Goal: Task Accomplishment & Management: Use online tool/utility

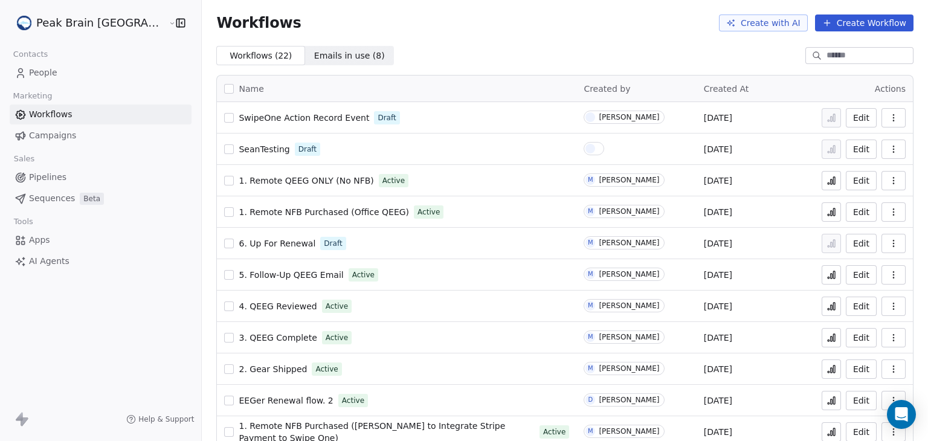
click at [36, 179] on span "Pipelines" at bounding box center [47, 177] width 37 height 13
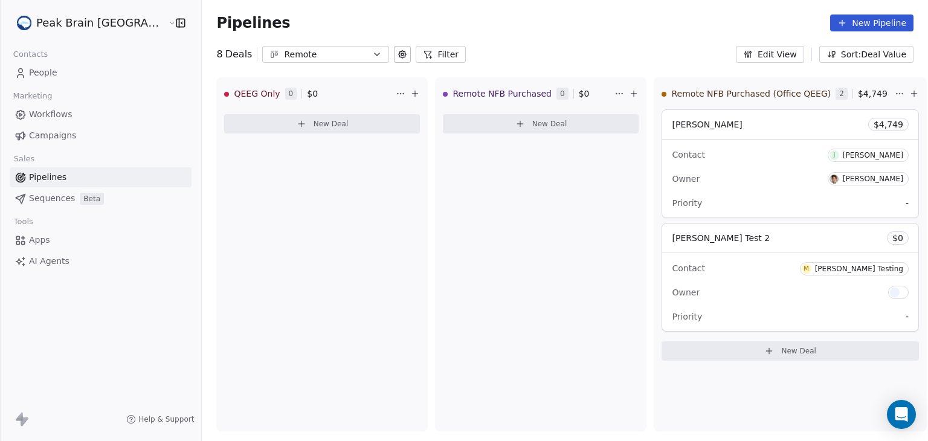
click at [375, 53] on icon "button" at bounding box center [377, 54] width 5 height 2
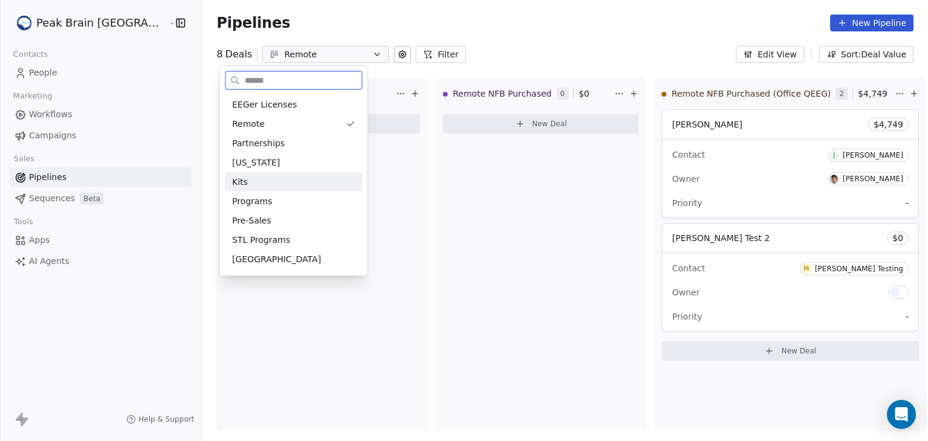
click at [257, 179] on div "Kits" at bounding box center [293, 182] width 123 height 13
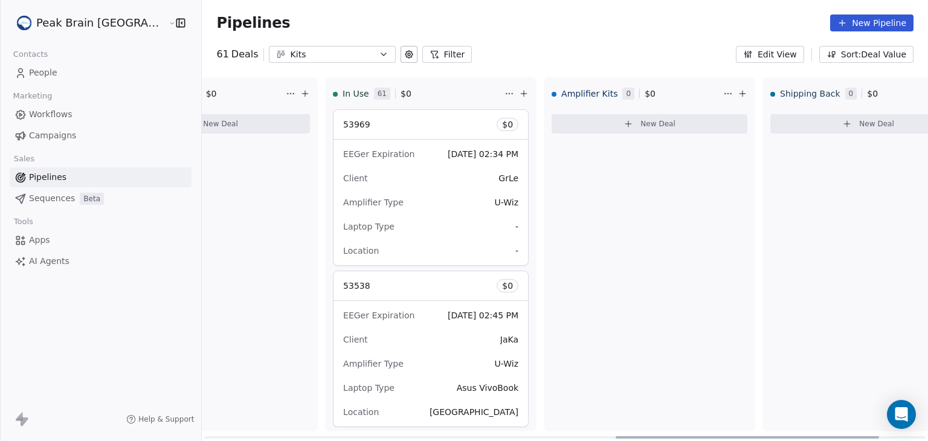
scroll to position [0, 1192]
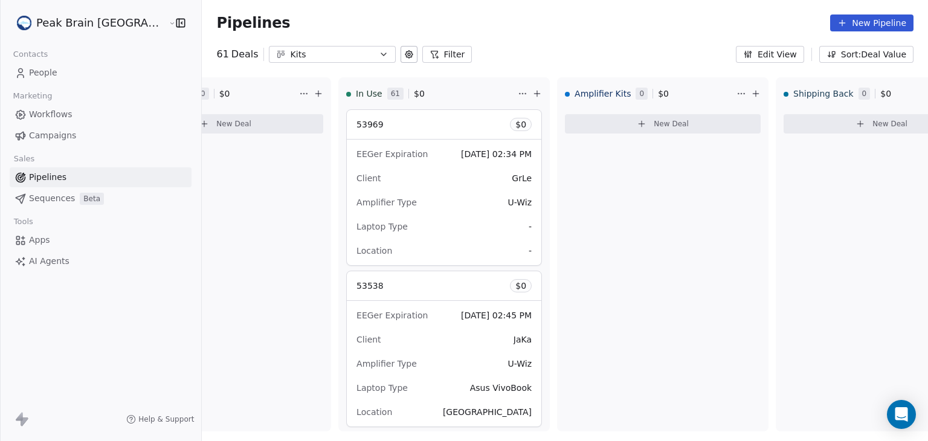
click at [422, 55] on button "Filter" at bounding box center [447, 54] width 50 height 17
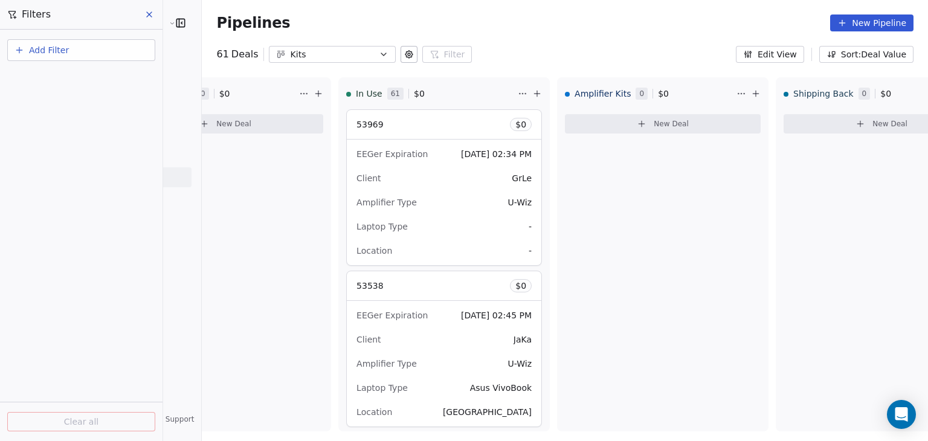
click at [35, 51] on span "Add Filter" at bounding box center [49, 50] width 40 height 13
click at [41, 80] on span "Deal properties" at bounding box center [52, 78] width 65 height 13
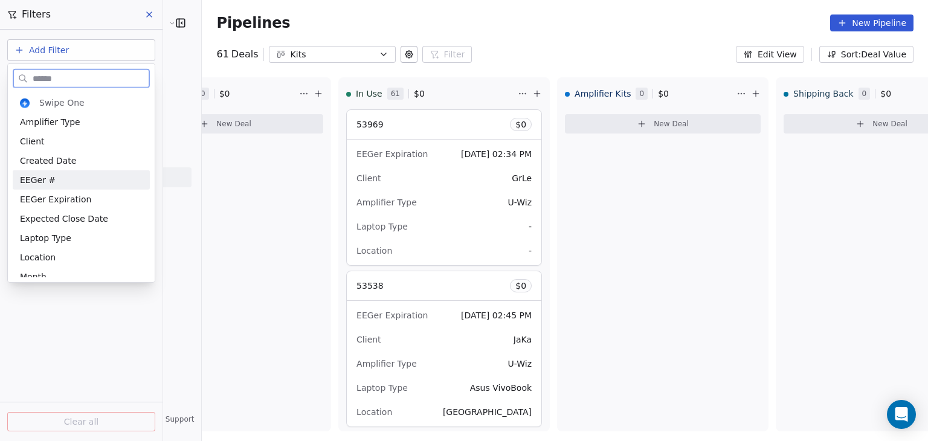
click at [42, 179] on span "EEGer #" at bounding box center [38, 180] width 36 height 12
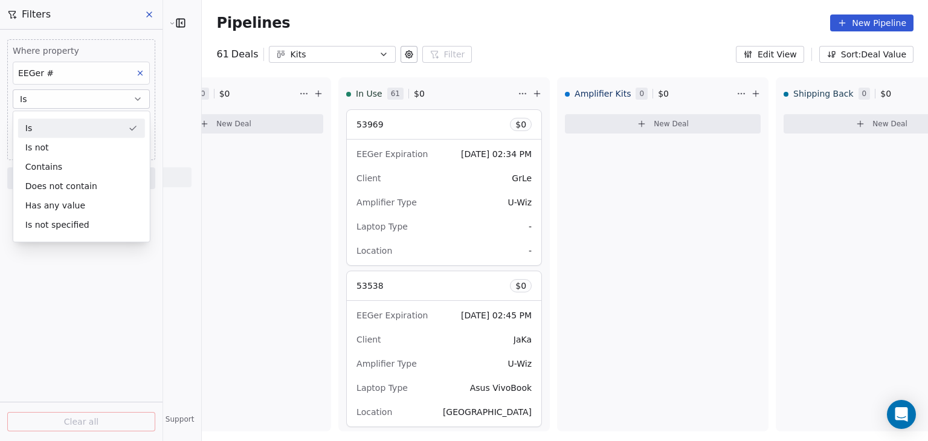
click at [70, 131] on div "Is" at bounding box center [81, 127] width 127 height 19
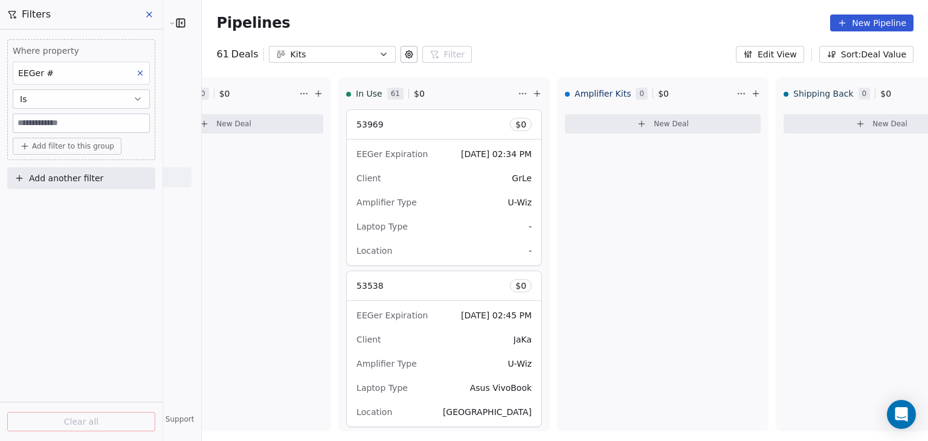
click at [70, 122] on input at bounding box center [81, 123] width 136 height 18
type input "*****"
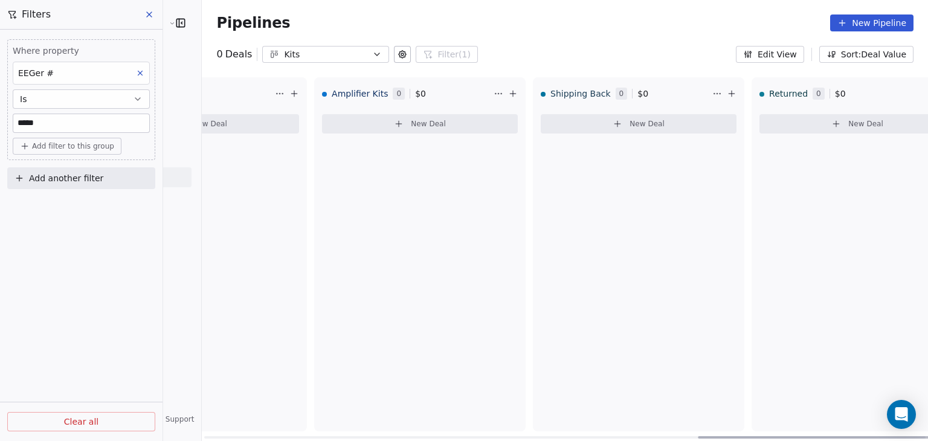
scroll to position [0, 1435]
click at [105, 73] on div "EEGer #" at bounding box center [81, 73] width 137 height 23
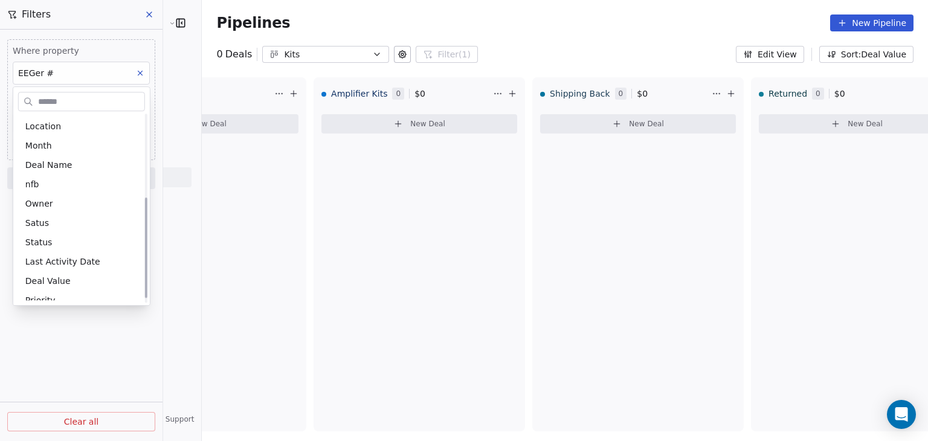
scroll to position [155, 0]
click at [59, 164] on span "Deal Name" at bounding box center [48, 164] width 47 height 12
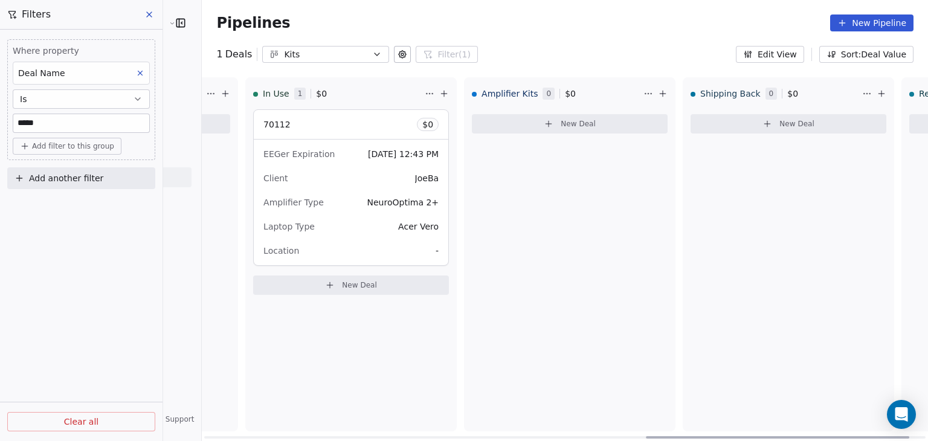
scroll to position [0, 1283]
click at [351, 238] on div "EEGer Expiration [DATE] 12:43 PM Client JoeBa Amplifier Type NeuroOptima 2+ Lap…" at bounding box center [353, 203] width 195 height 126
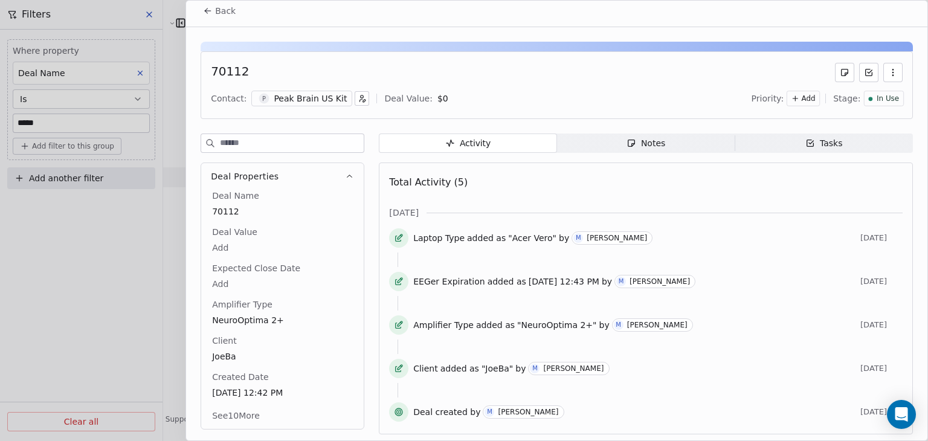
scroll to position [5, 0]
click at [247, 413] on button "See 10 More" at bounding box center [236, 417] width 62 height 22
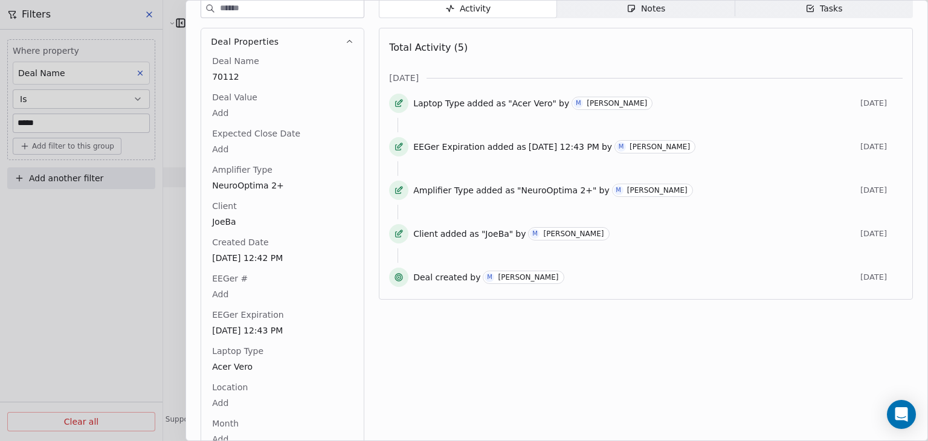
scroll to position [139, 0]
click at [124, 267] on div at bounding box center [464, 220] width 928 height 441
